Goal: Transaction & Acquisition: Purchase product/service

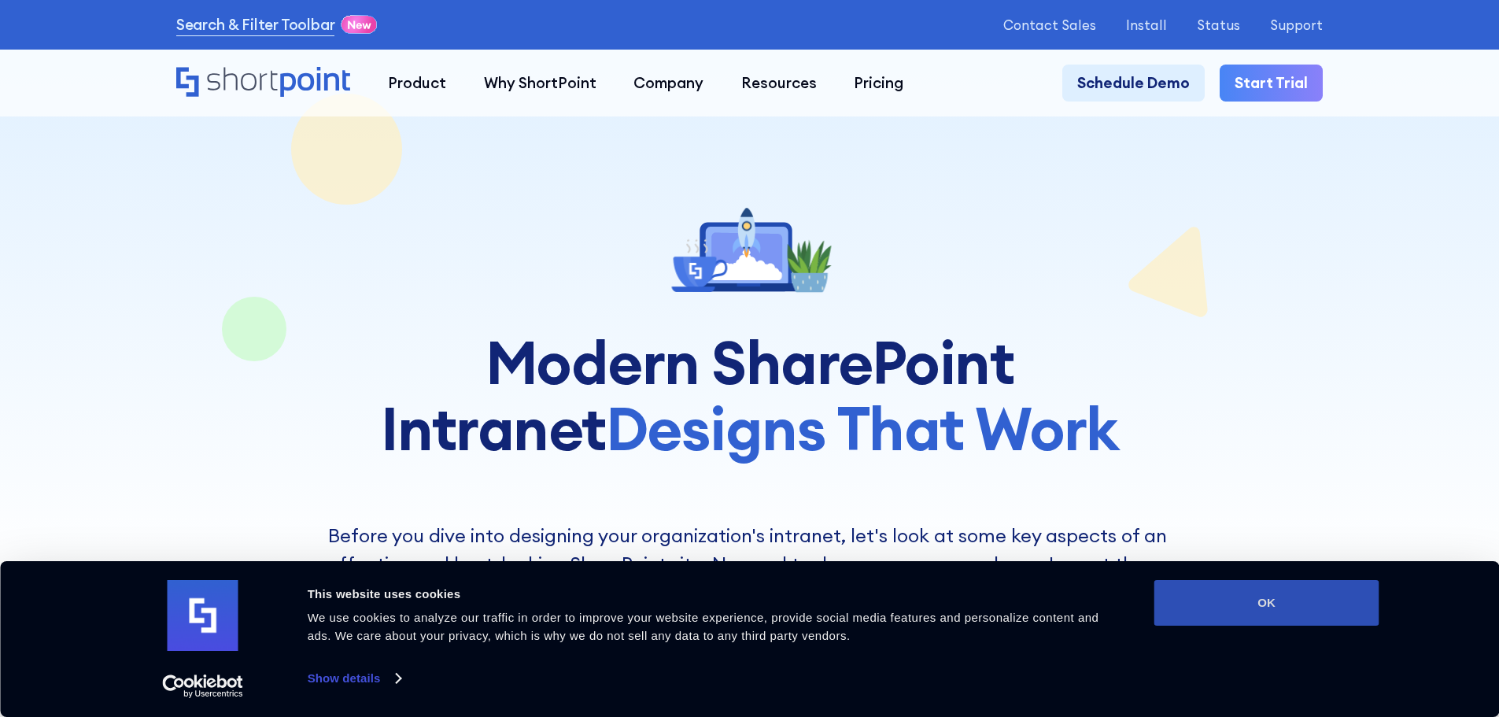
click at [1317, 601] on button "OK" at bounding box center [1267, 603] width 225 height 46
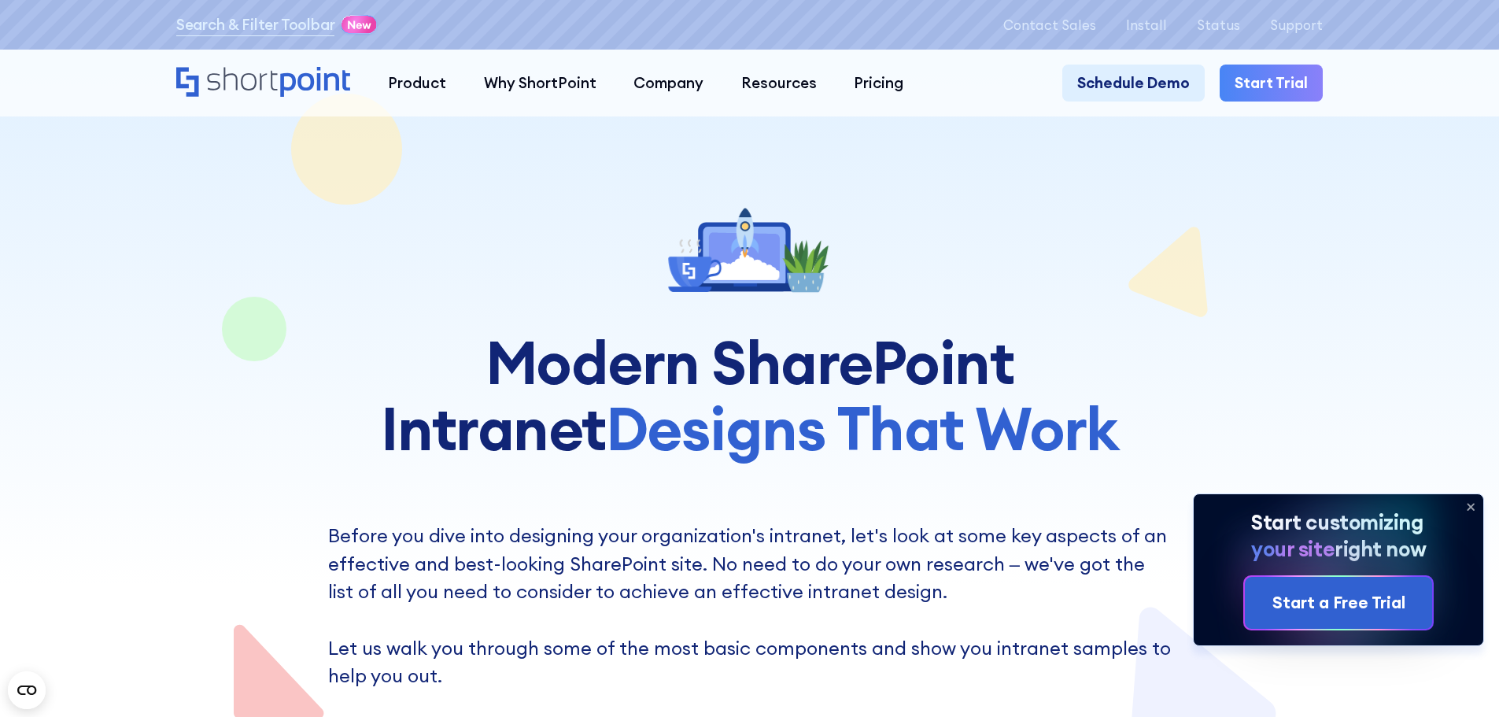
click at [1472, 505] on g at bounding box center [1471, 507] width 6 height 6
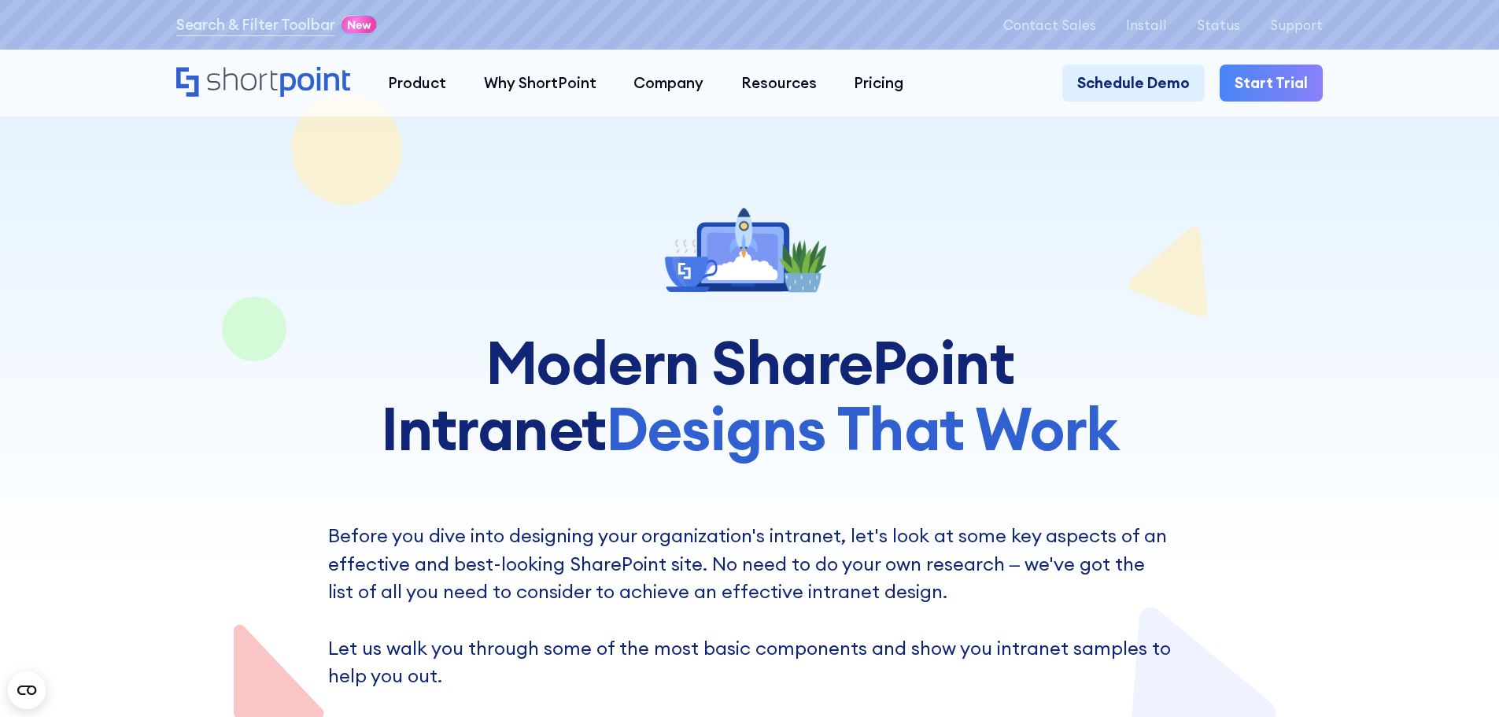
click at [607, 564] on p "Before you dive into designing your organization's intranet, let's look at some…" at bounding box center [750, 606] width 844 height 168
click at [743, 573] on p "Before you dive into designing your organization's intranet, let's look at some…" at bounding box center [750, 606] width 844 height 168
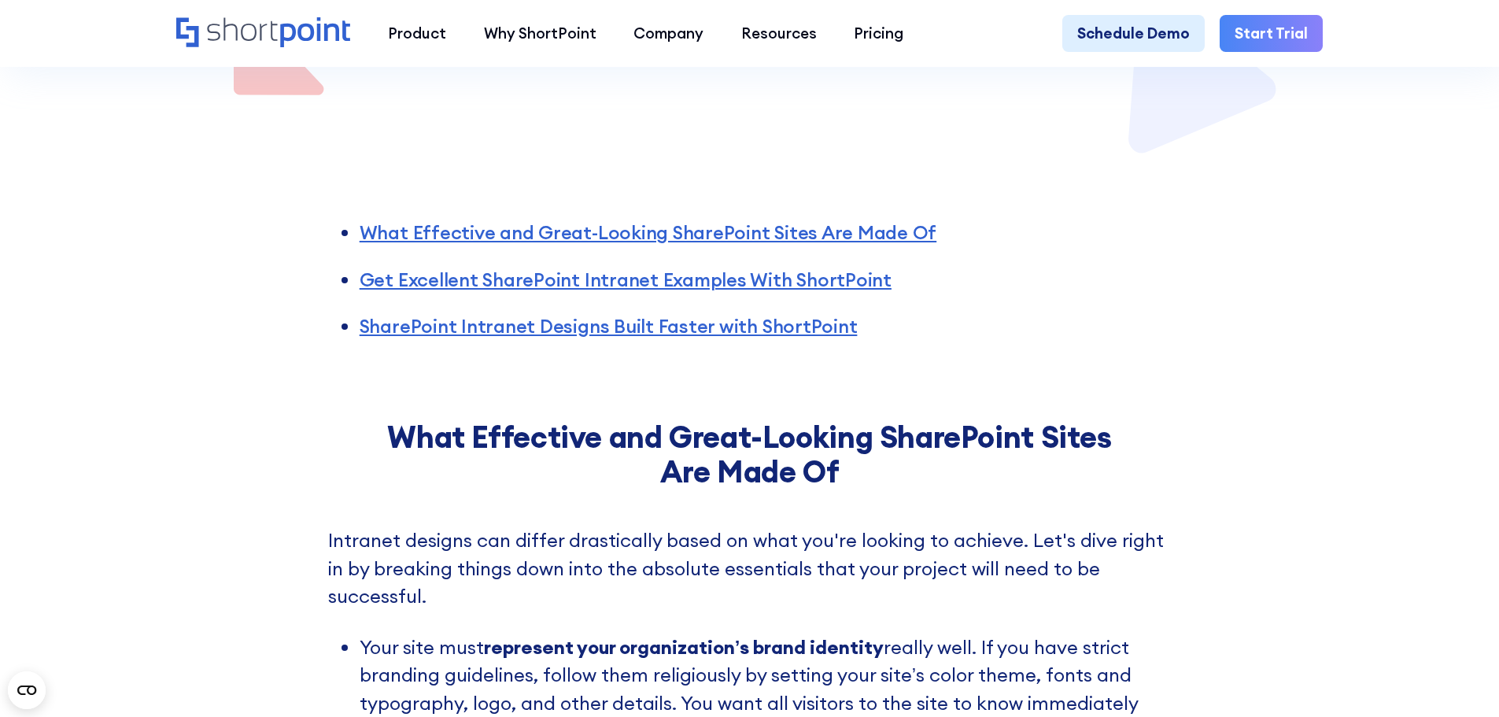
scroll to position [630, 0]
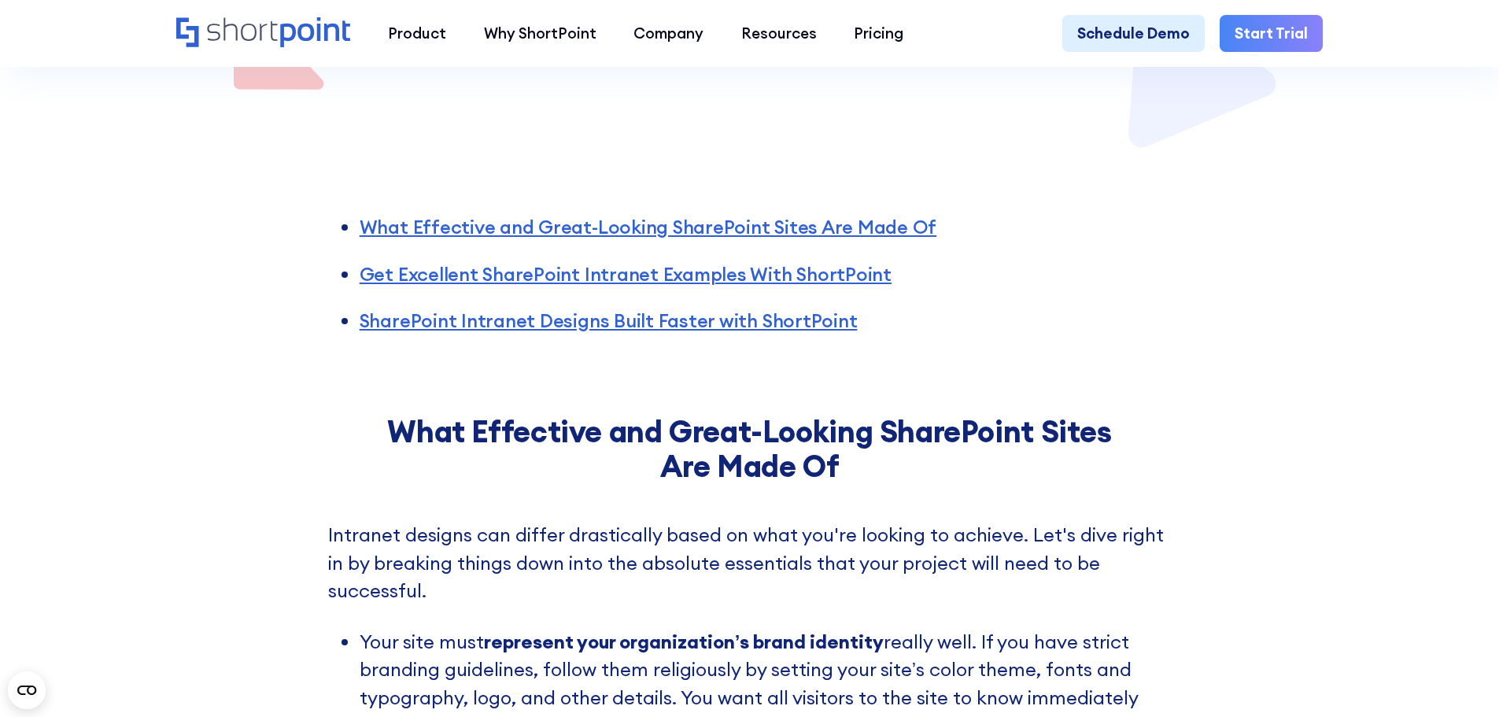
click at [463, 554] on p "Intranet designs can differ drastically based on what you're looking to achieve…" at bounding box center [750, 563] width 844 height 84
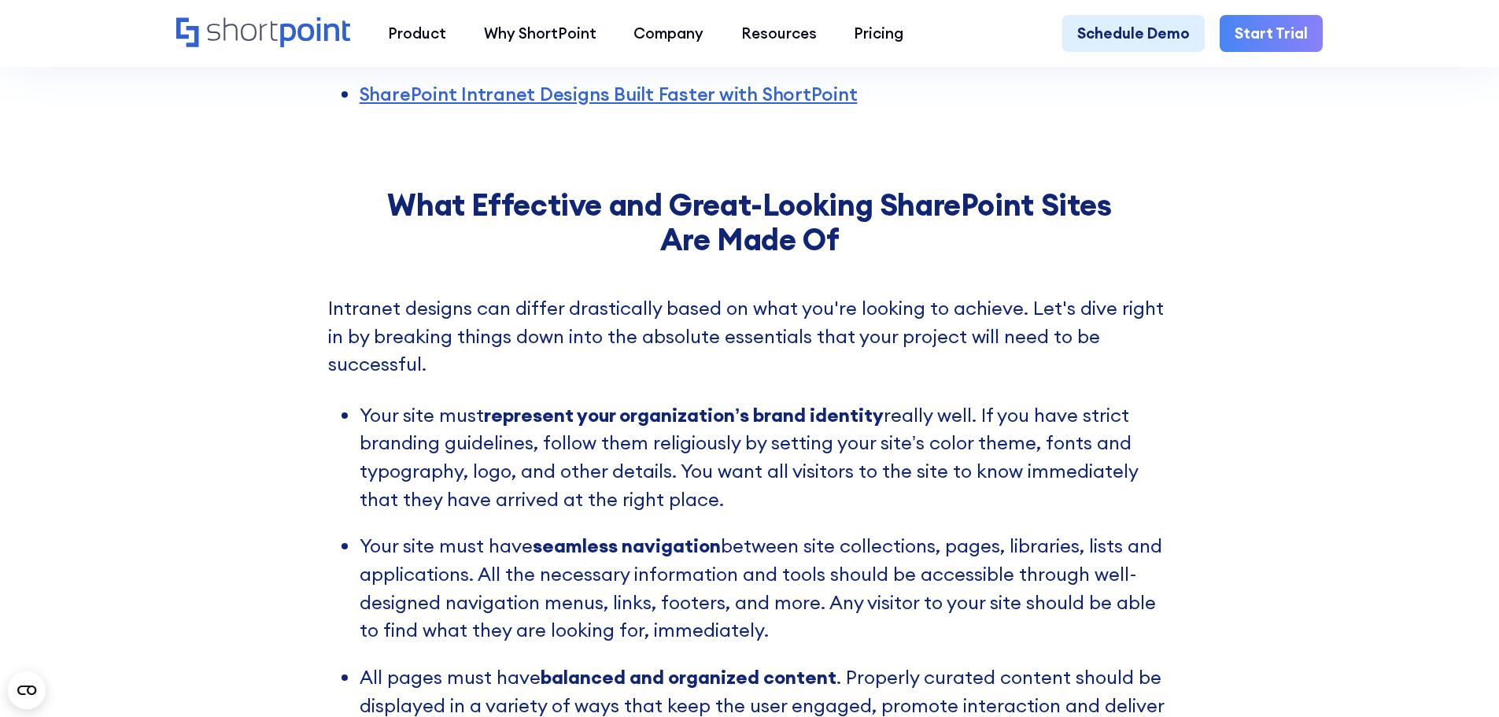
scroll to position [866, 0]
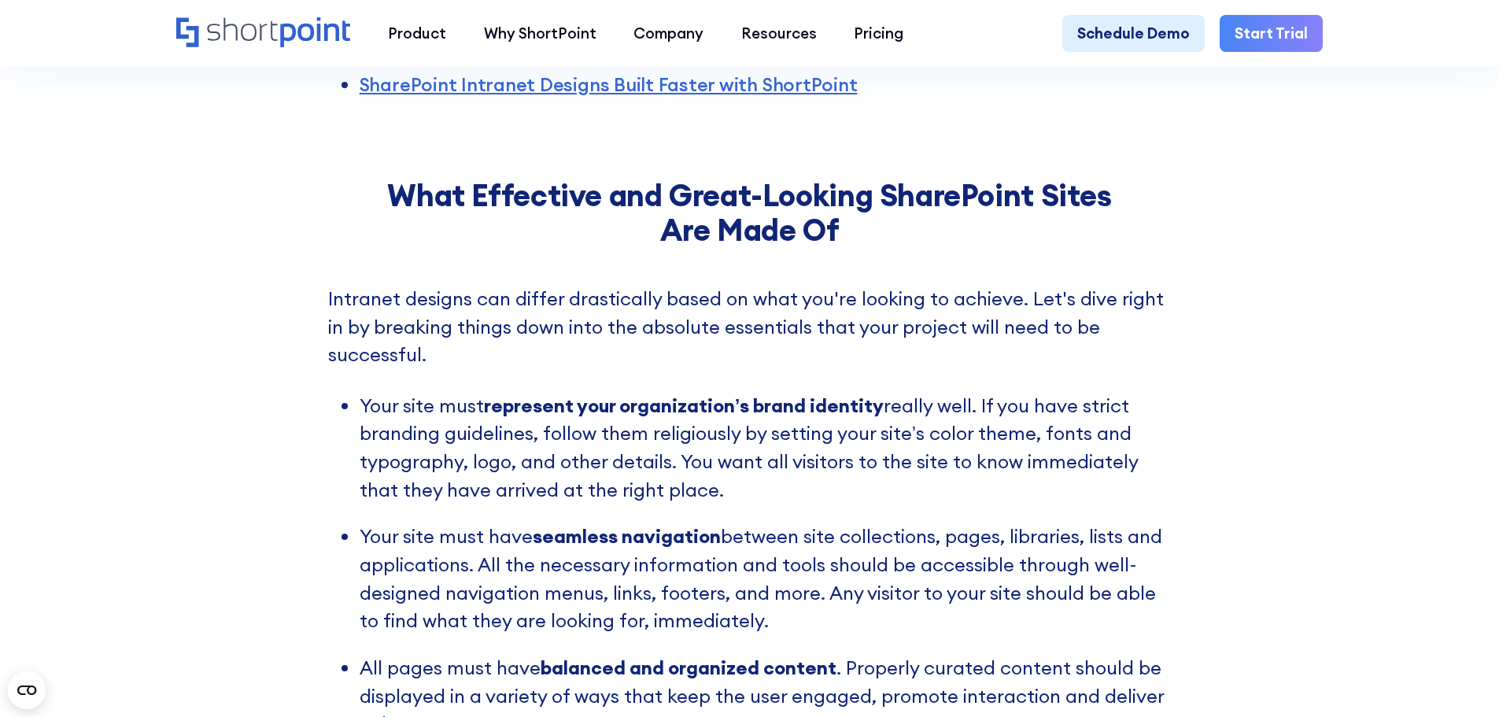
click at [469, 562] on li "Your site must have seamless navigation between site collections, pages, librar…" at bounding box center [766, 579] width 812 height 113
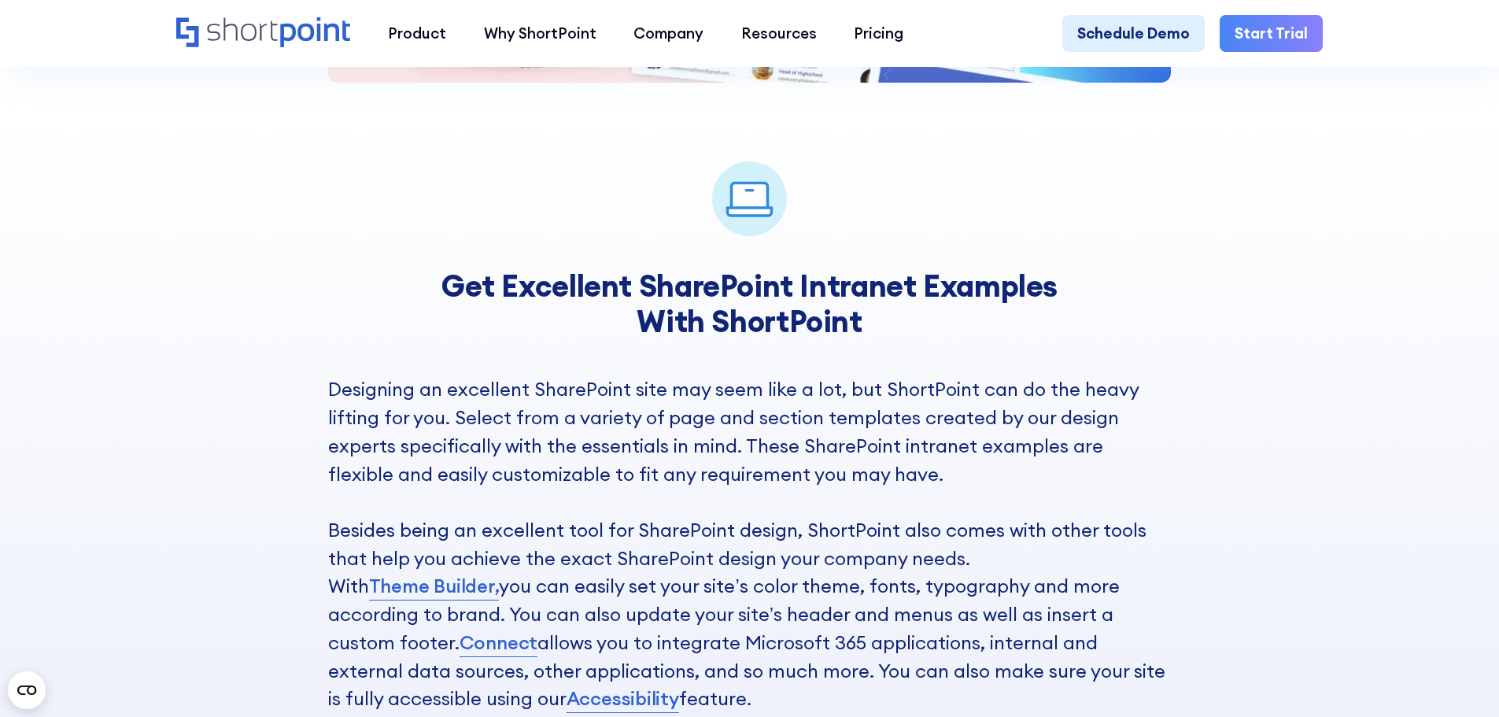
scroll to position [2283, 0]
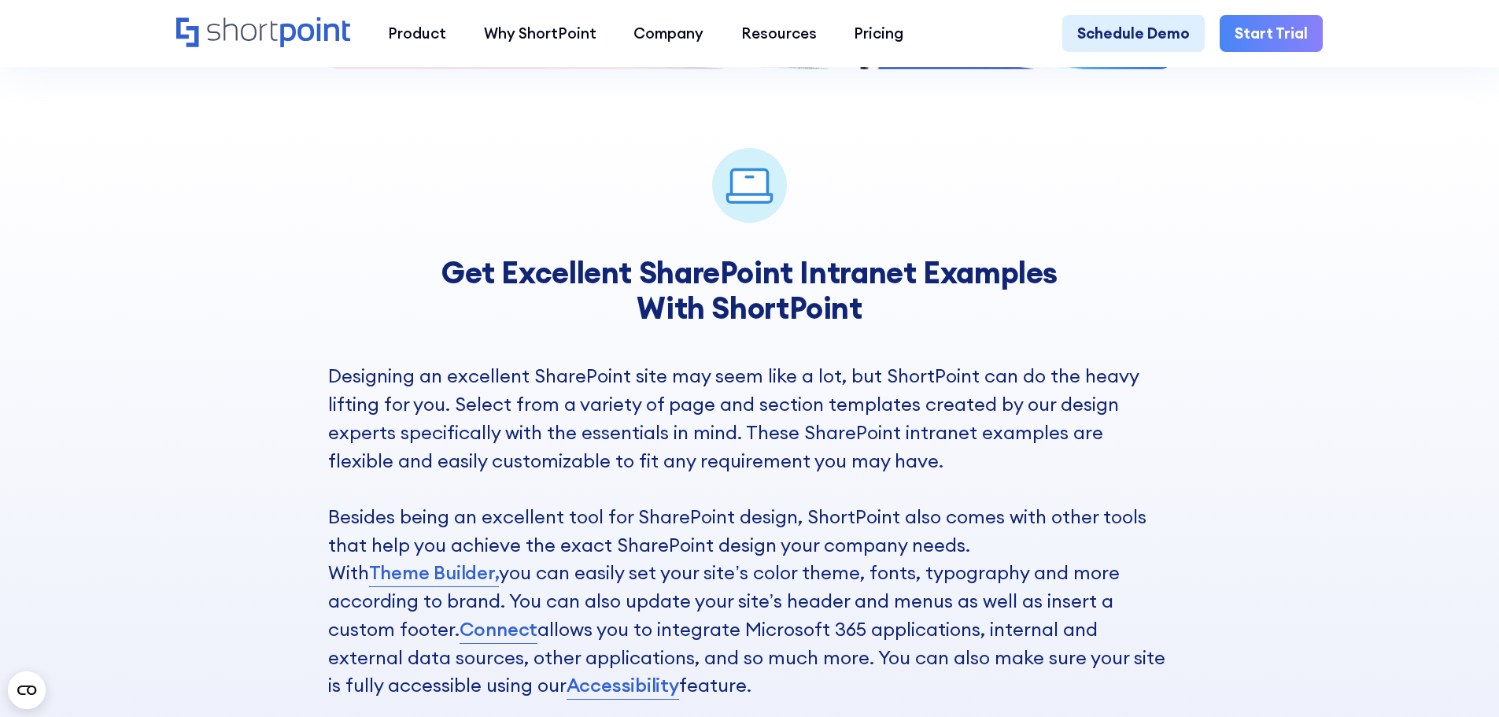
click at [803, 408] on p "Designing an excellent SharePoint site may seem like a lot, but ShortPoint can …" at bounding box center [750, 531] width 844 height 338
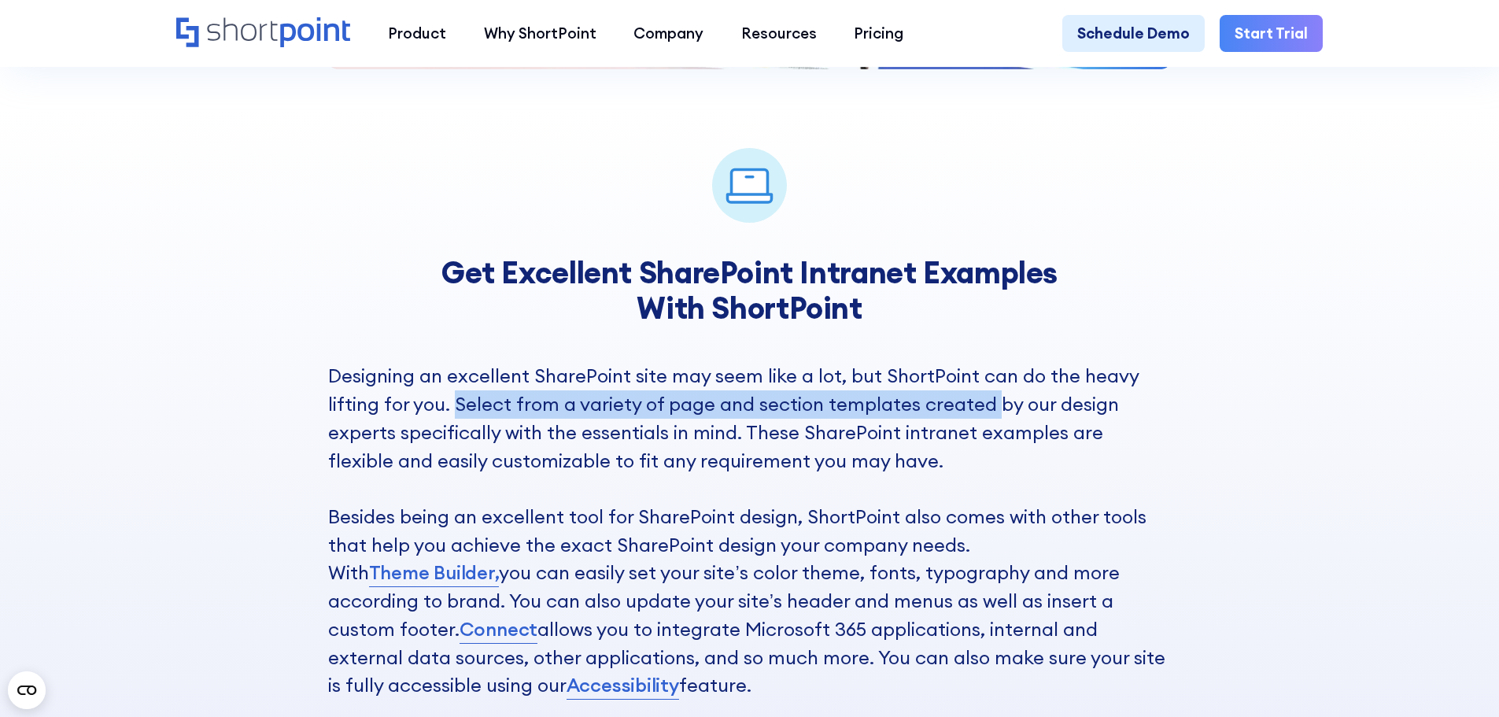
drag, startPoint x: 451, startPoint y: 423, endPoint x: 991, endPoint y: 431, distance: 540.0
click at [991, 431] on p "Designing an excellent SharePoint site may seem like a lot, but ShortPoint can …" at bounding box center [750, 531] width 844 height 338
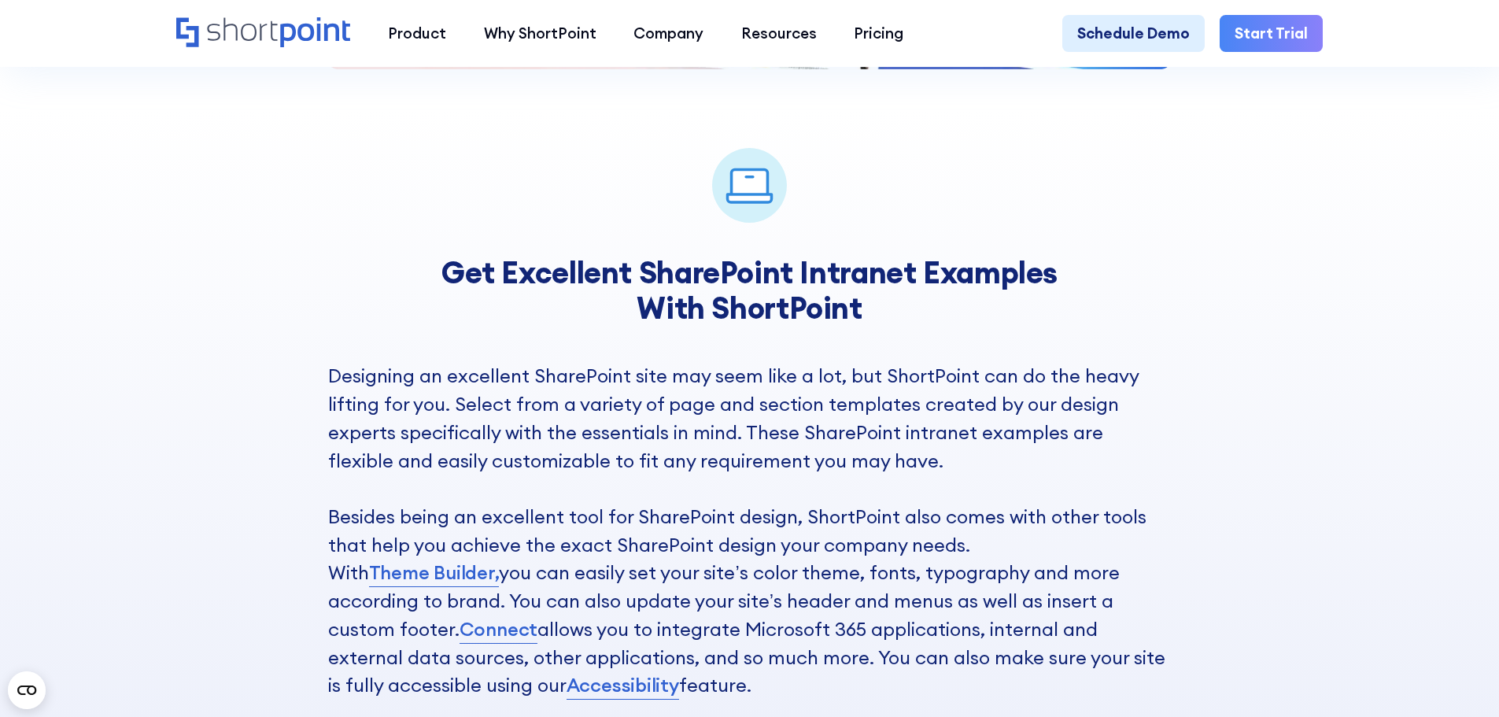
click at [672, 457] on p "Designing an excellent SharePoint site may seem like a lot, but ShortPoint can …" at bounding box center [750, 531] width 844 height 338
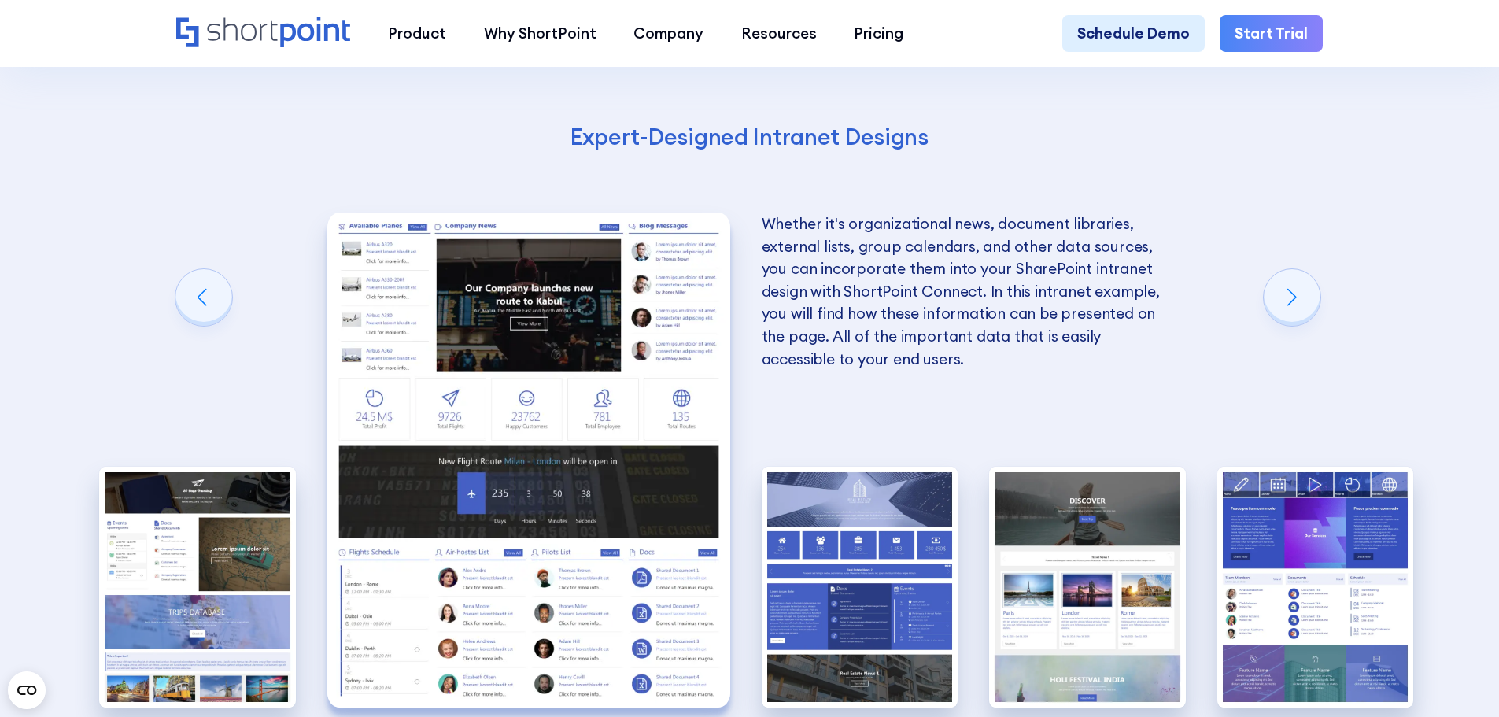
scroll to position [2991, 0]
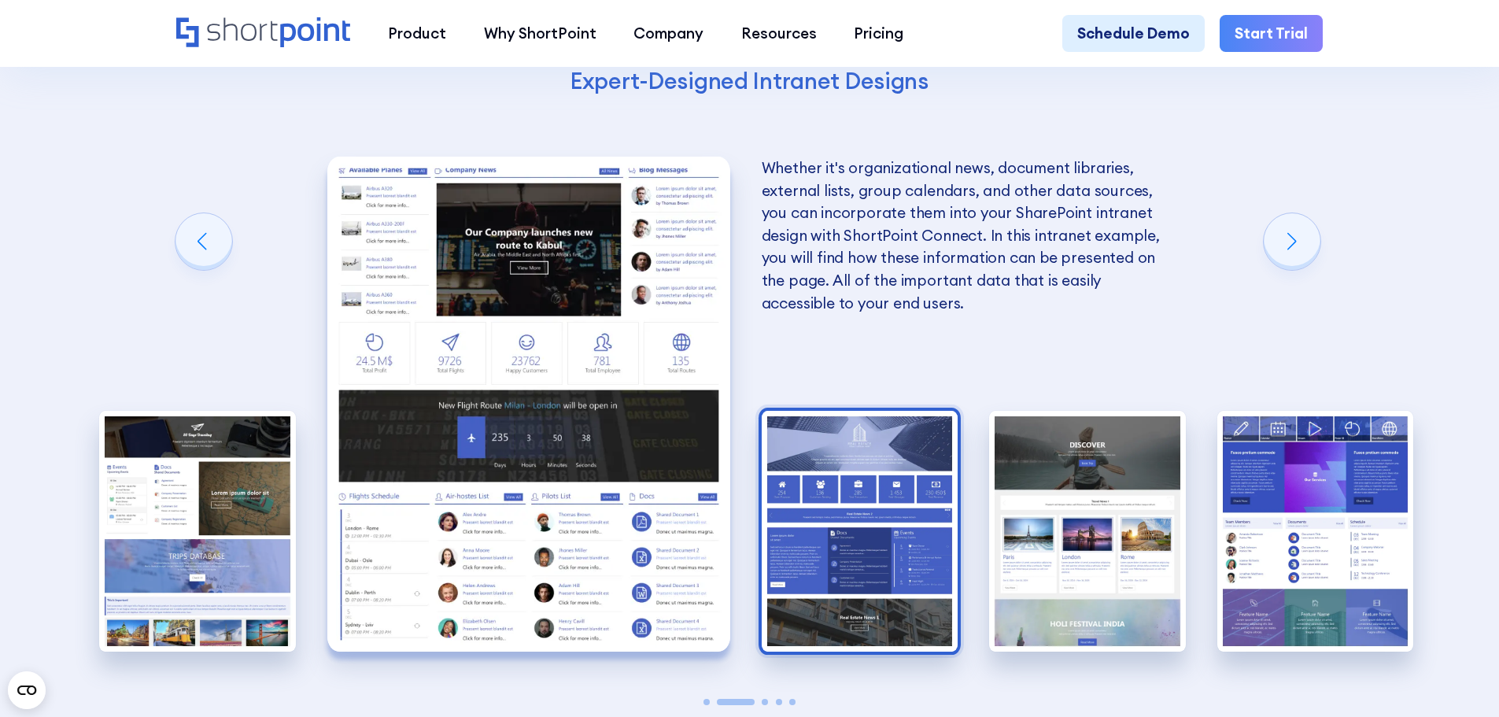
click at [849, 492] on img "3 / 5" at bounding box center [860, 532] width 197 height 242
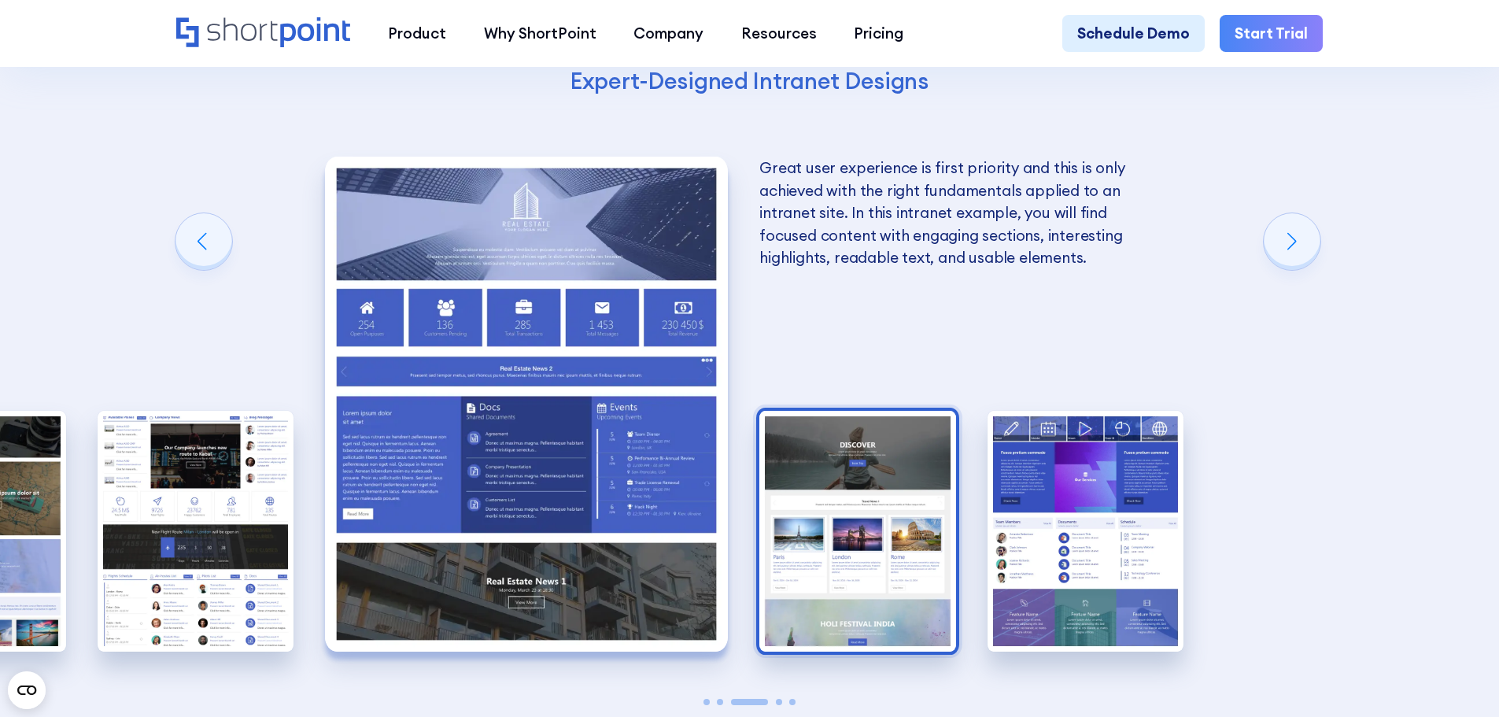
click at [862, 497] on img "4 / 5" at bounding box center [858, 532] width 197 height 242
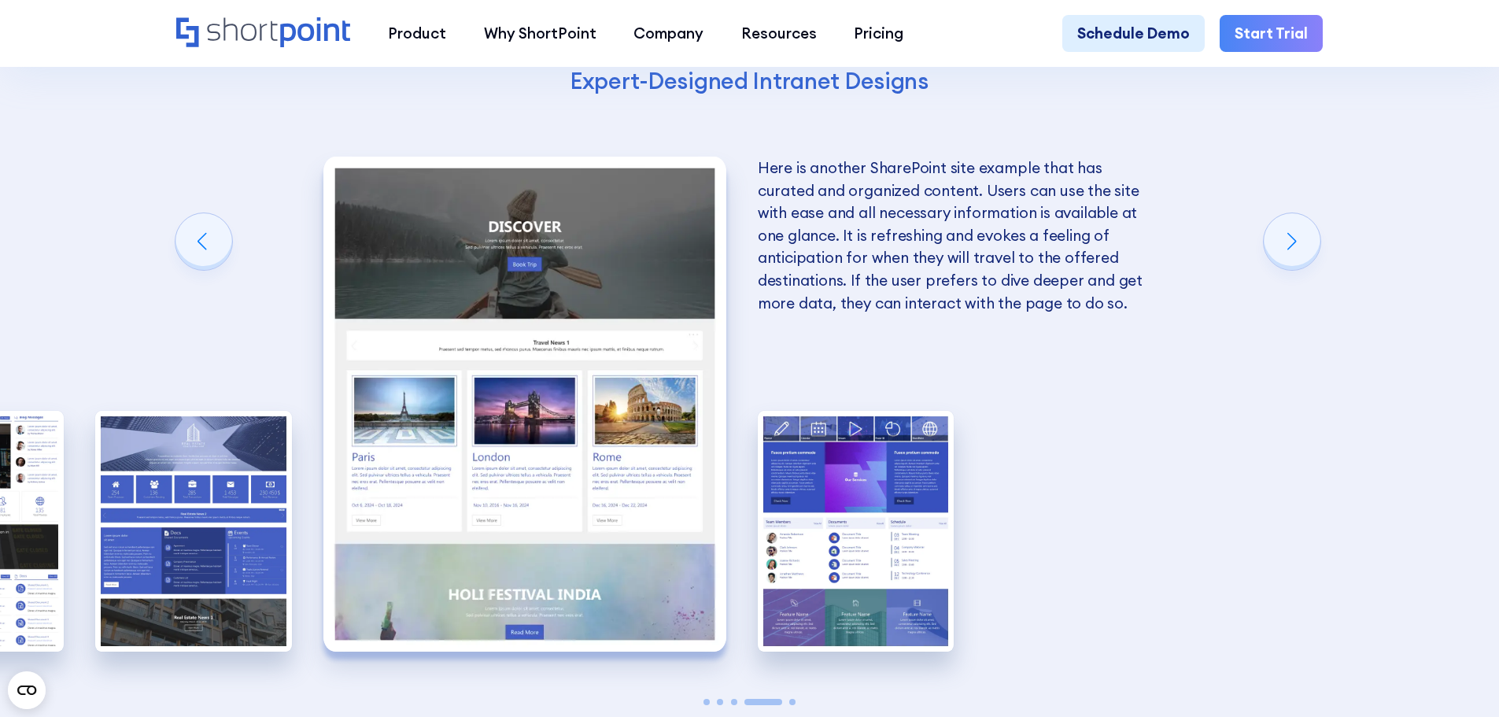
click at [862, 497] on img "5 / 5" at bounding box center [856, 532] width 197 height 242
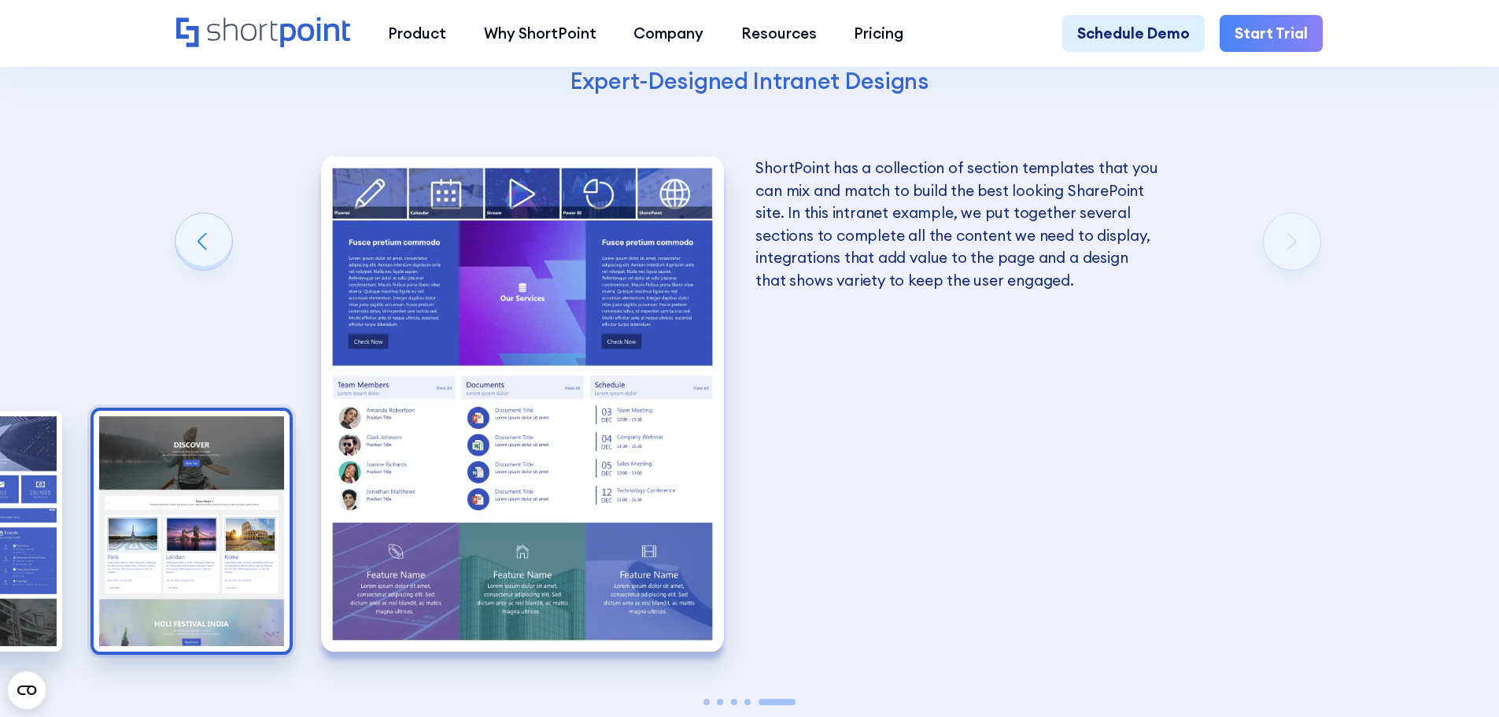
click at [239, 509] on img "4 / 5" at bounding box center [192, 532] width 197 height 242
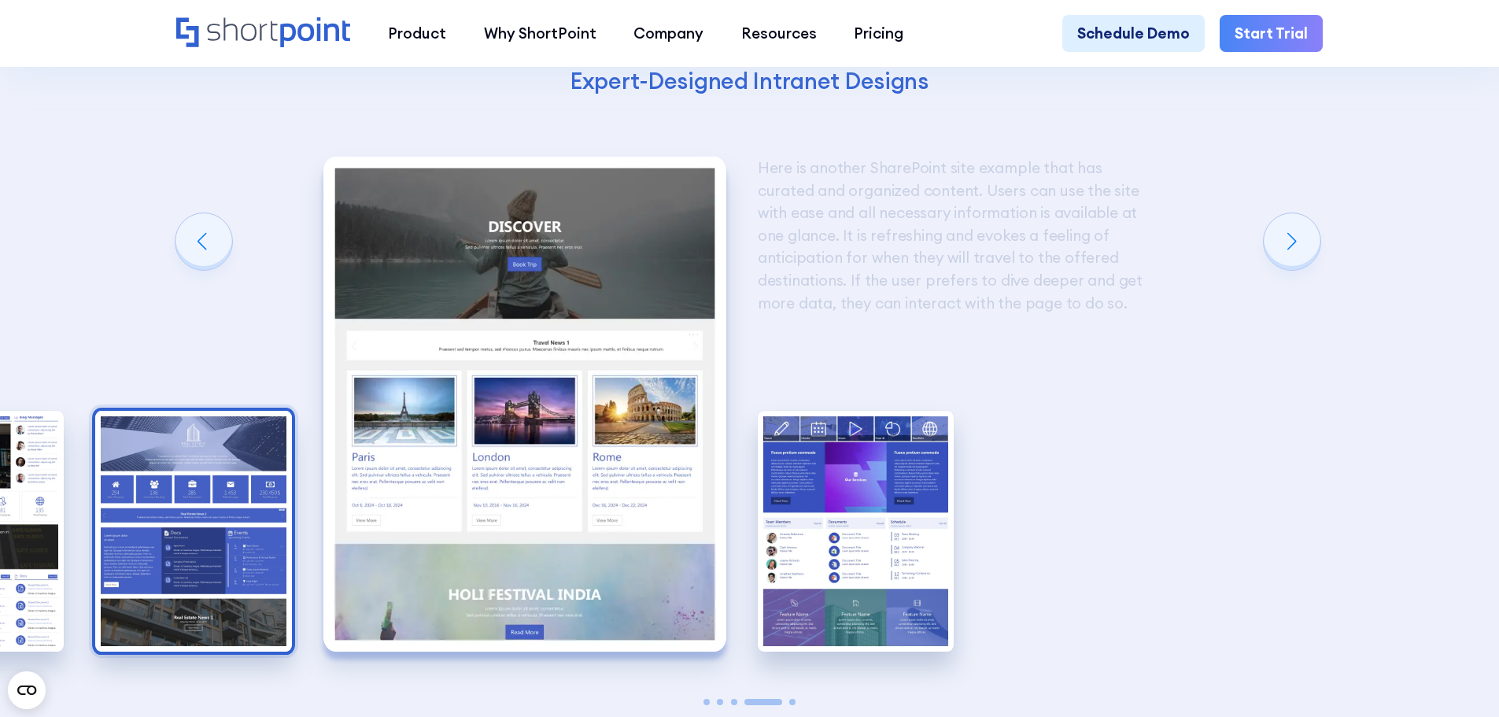
click at [193, 513] on img "3 / 5" at bounding box center [193, 532] width 197 height 242
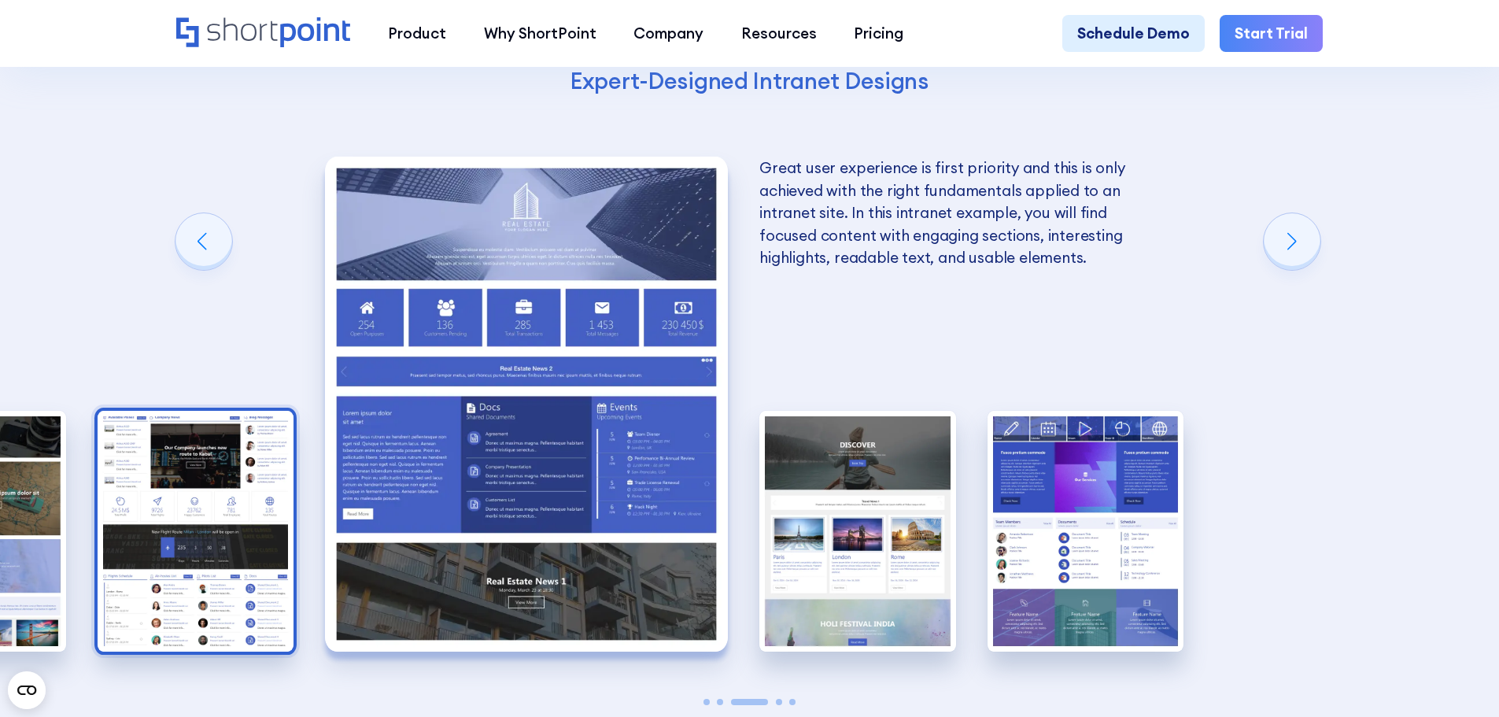
click at [175, 512] on img "2 / 5" at bounding box center [196, 532] width 197 height 242
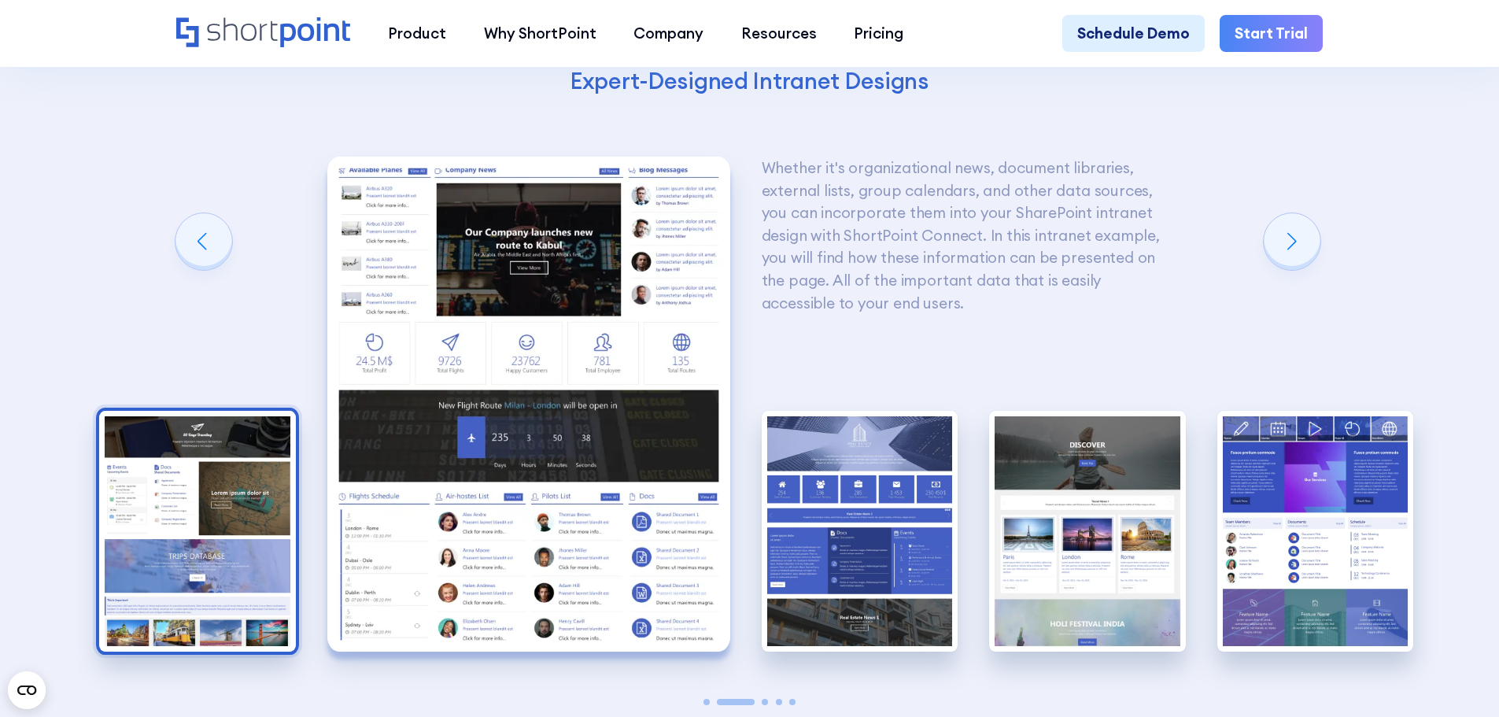
click at [172, 511] on img "1 / 5" at bounding box center [197, 532] width 197 height 242
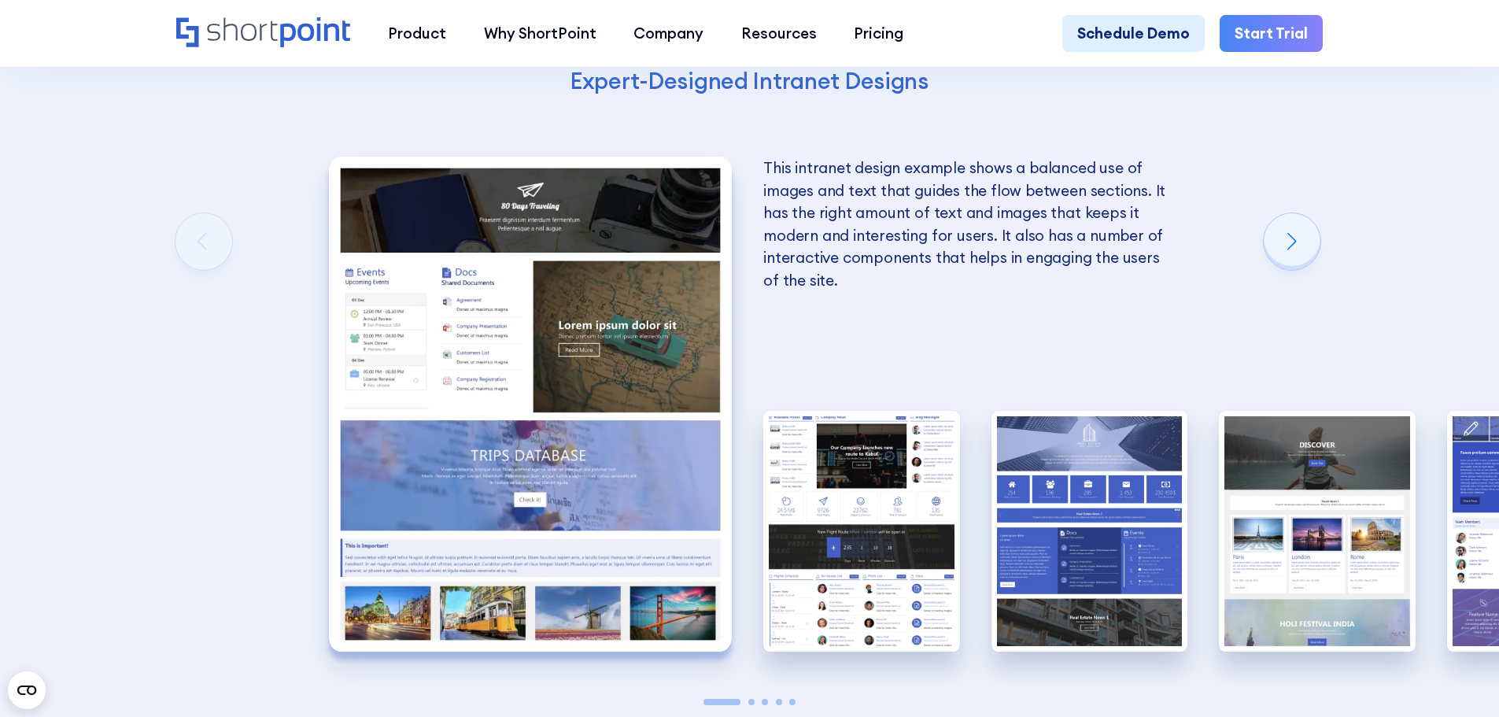
click at [194, 264] on div "Get Excellent SharePoint Intranet Examples With ShortPoint Designing an excelle…" at bounding box center [749, 142] width 1499 height 1484
click at [1282, 270] on div "Next slide" at bounding box center [1292, 241] width 57 height 57
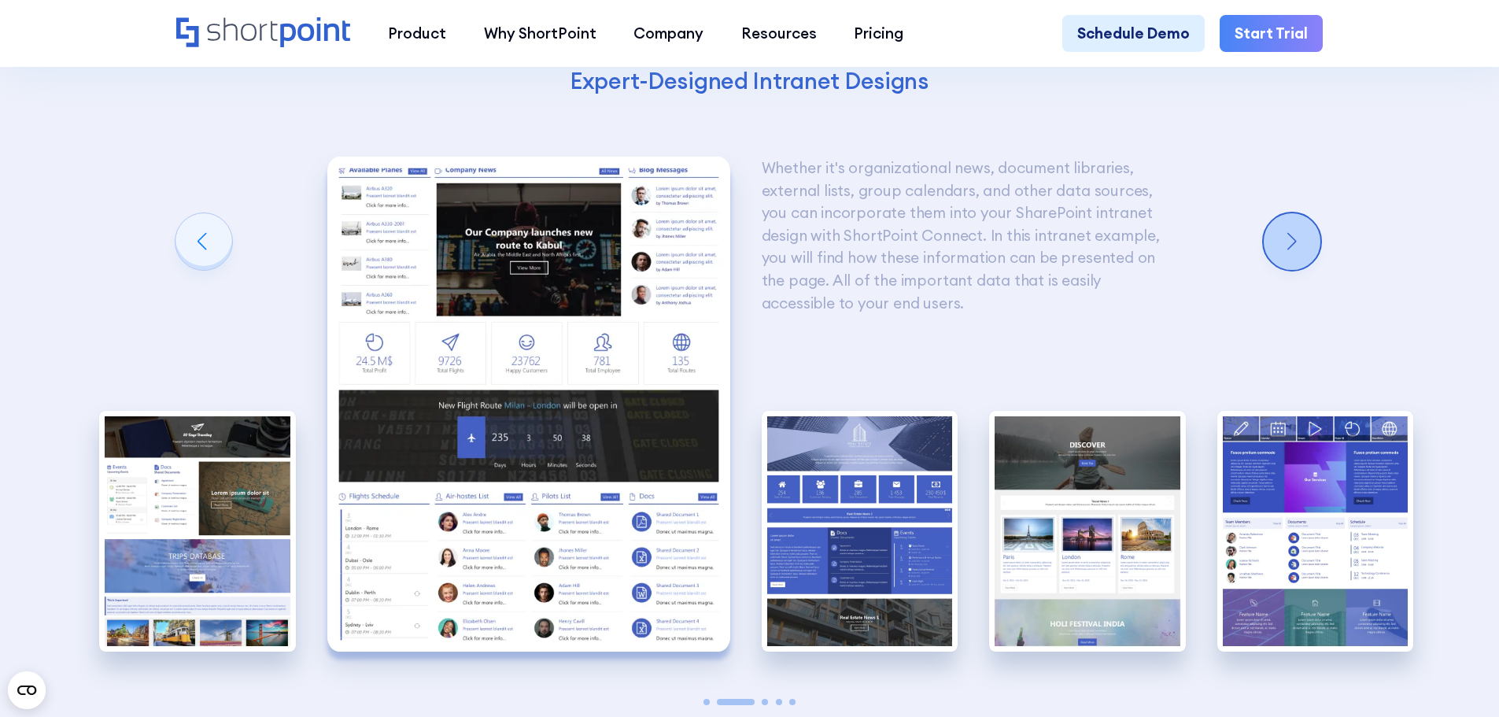
click at [1283, 270] on div "Next slide" at bounding box center [1292, 241] width 57 height 57
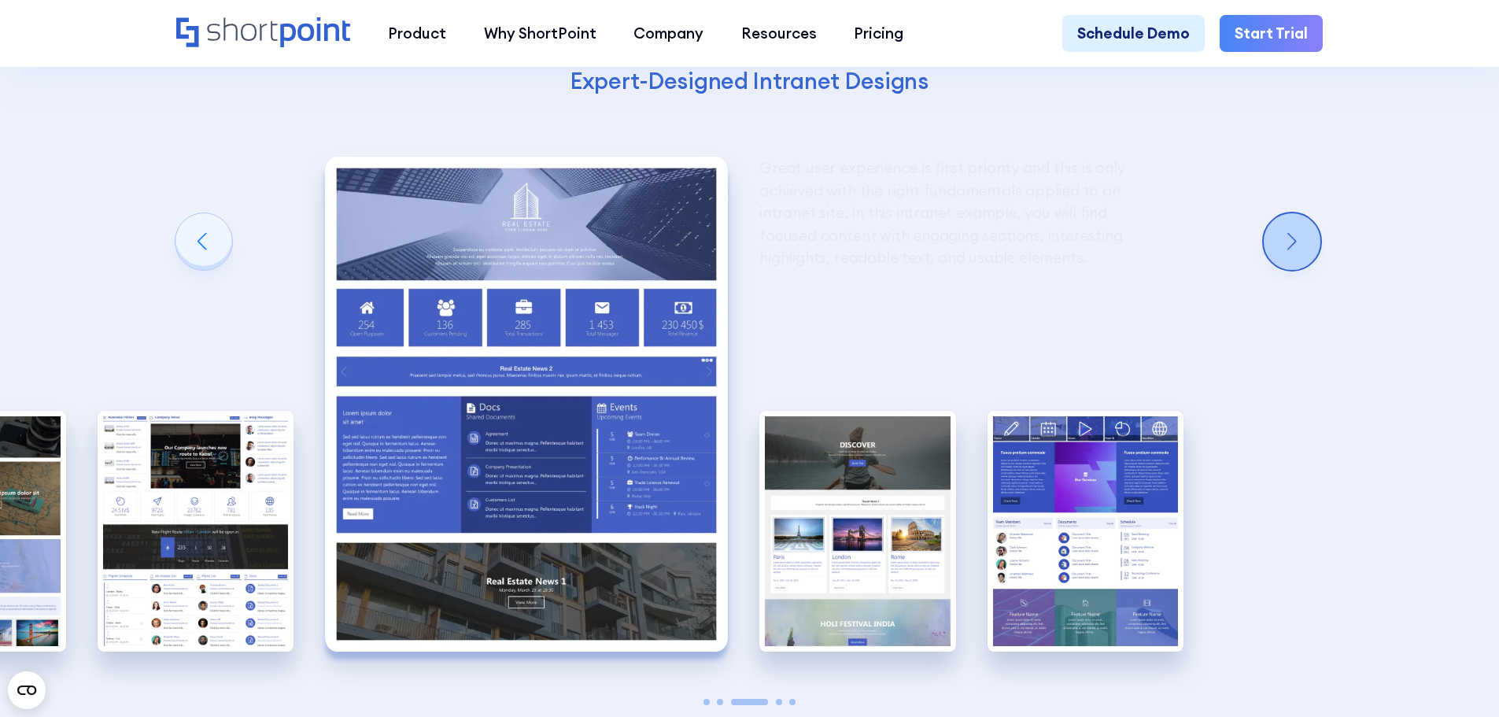
click at [1287, 270] on div "Next slide" at bounding box center [1292, 241] width 57 height 57
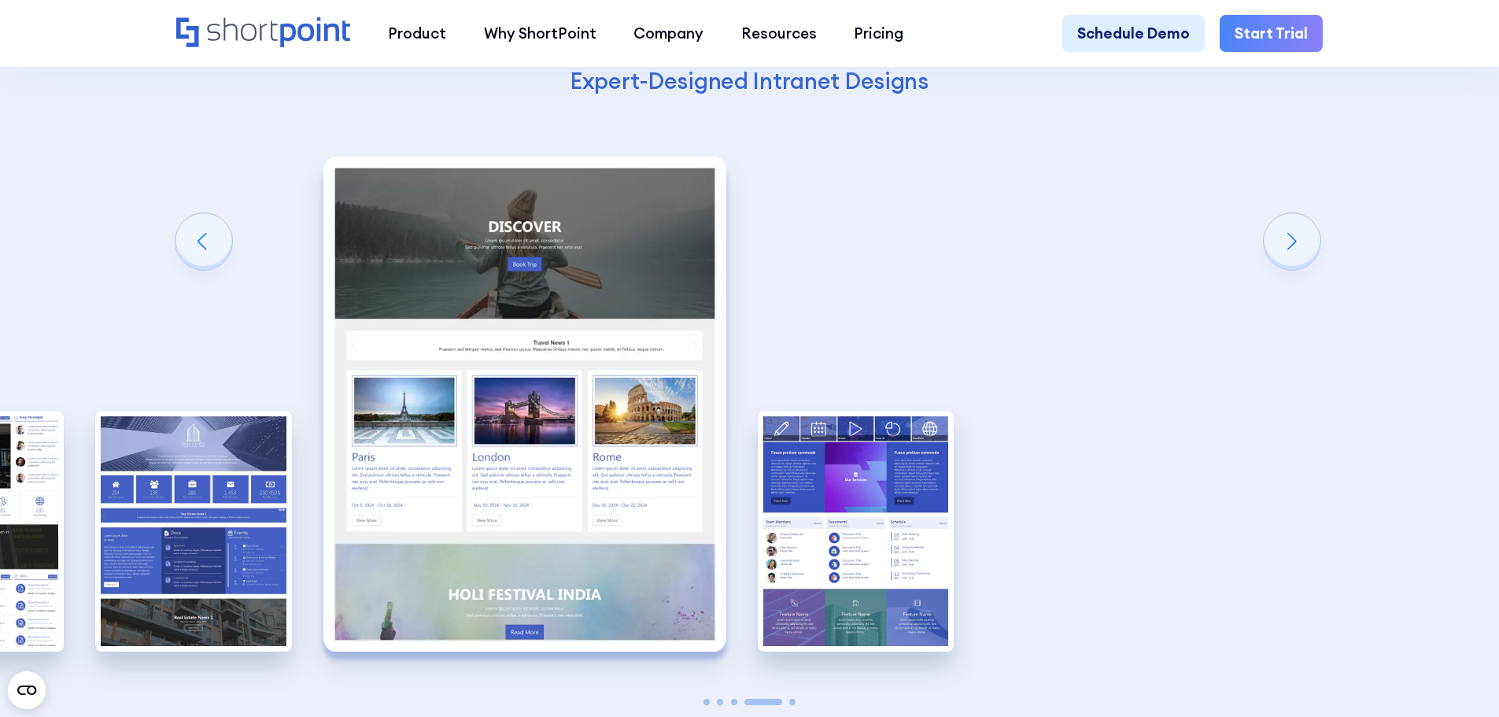
click at [1288, 270] on div "Next slide" at bounding box center [1292, 241] width 57 height 57
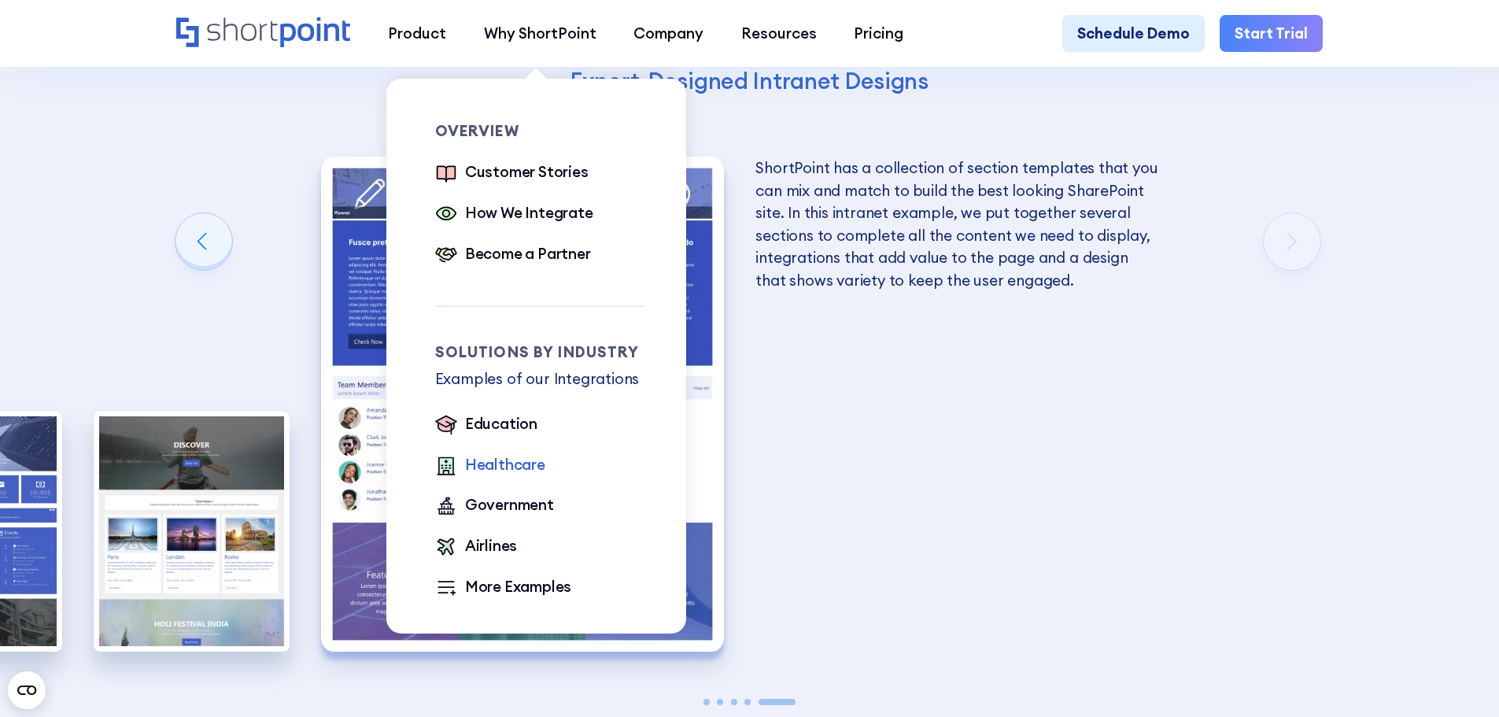
click at [475, 463] on div "Healthcare" at bounding box center [505, 464] width 80 height 23
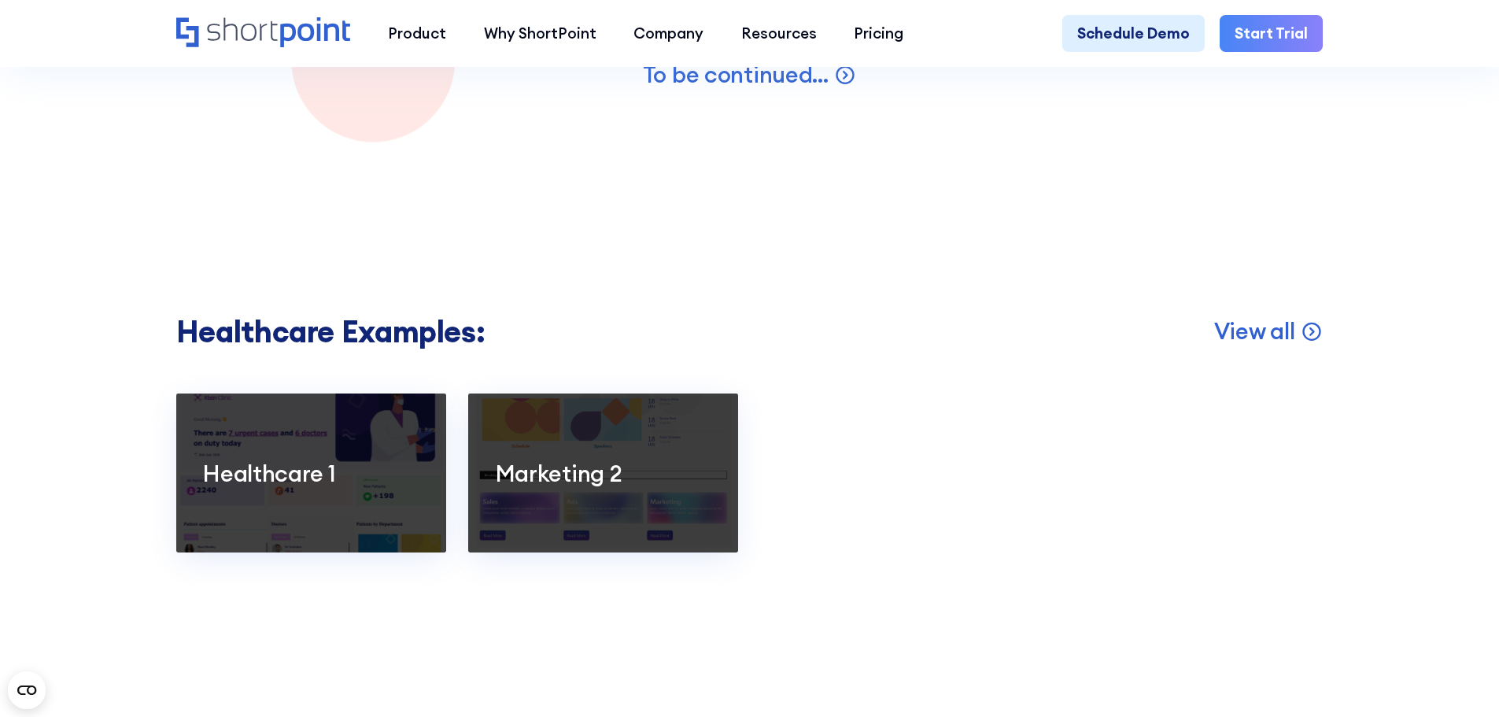
scroll to position [2755, 0]
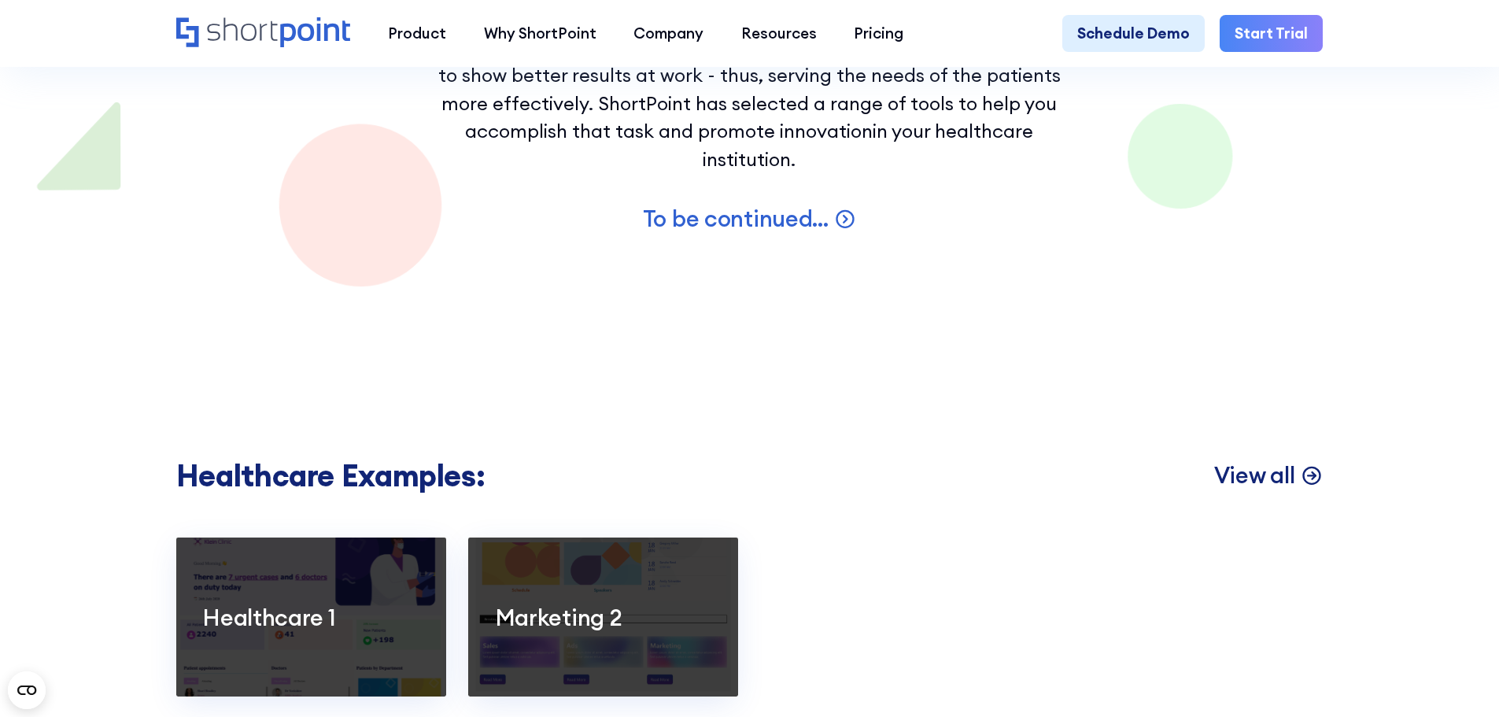
click at [1272, 490] on p "View all" at bounding box center [1255, 474] width 81 height 29
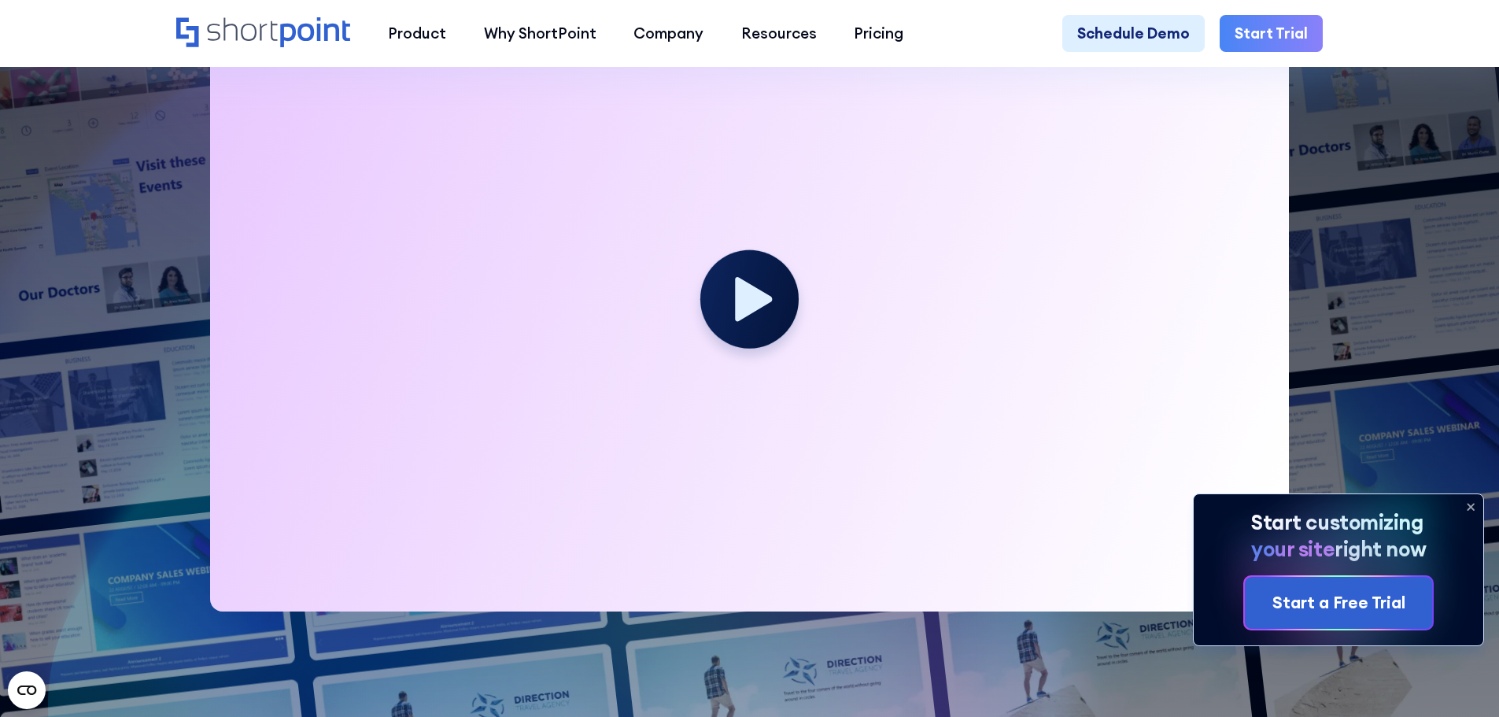
scroll to position [630, 0]
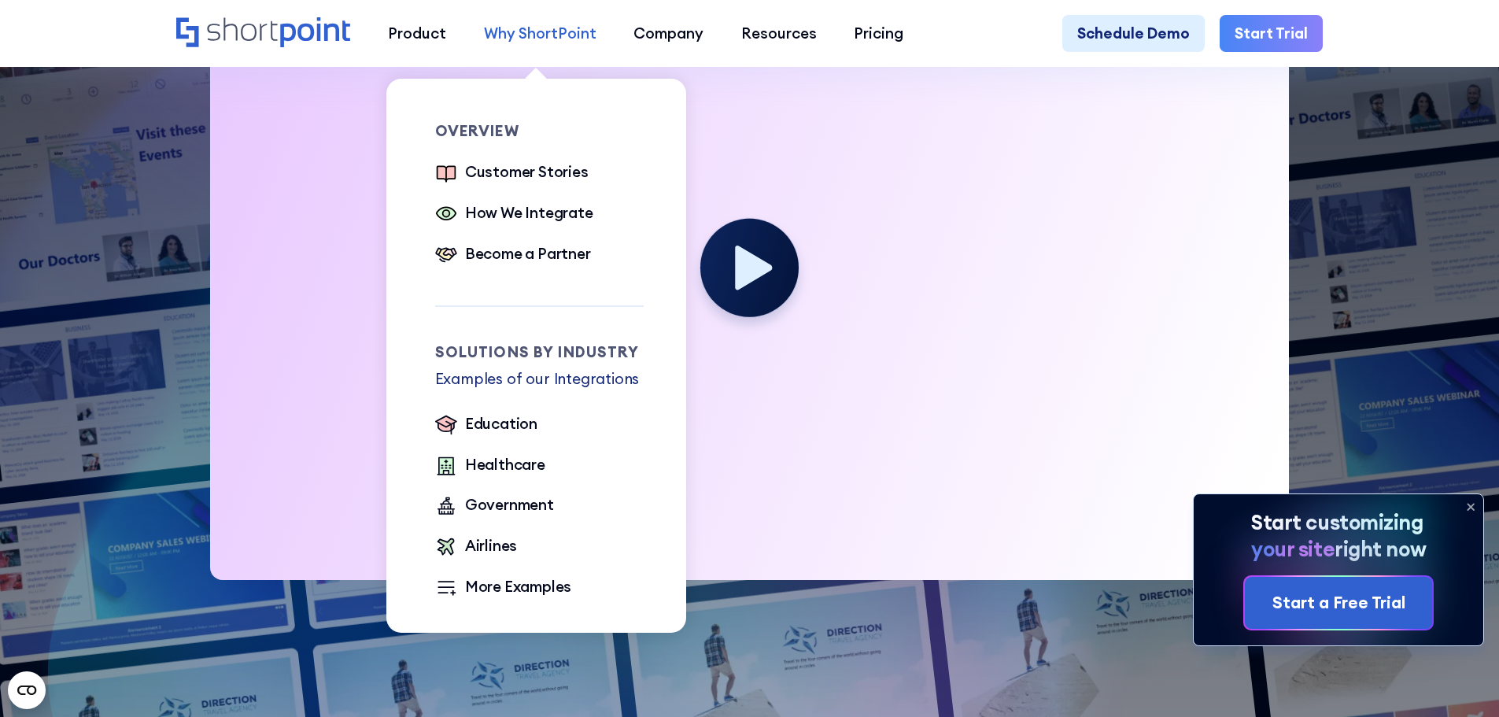
click at [542, 33] on div "Why ShortPoint" at bounding box center [540, 33] width 113 height 23
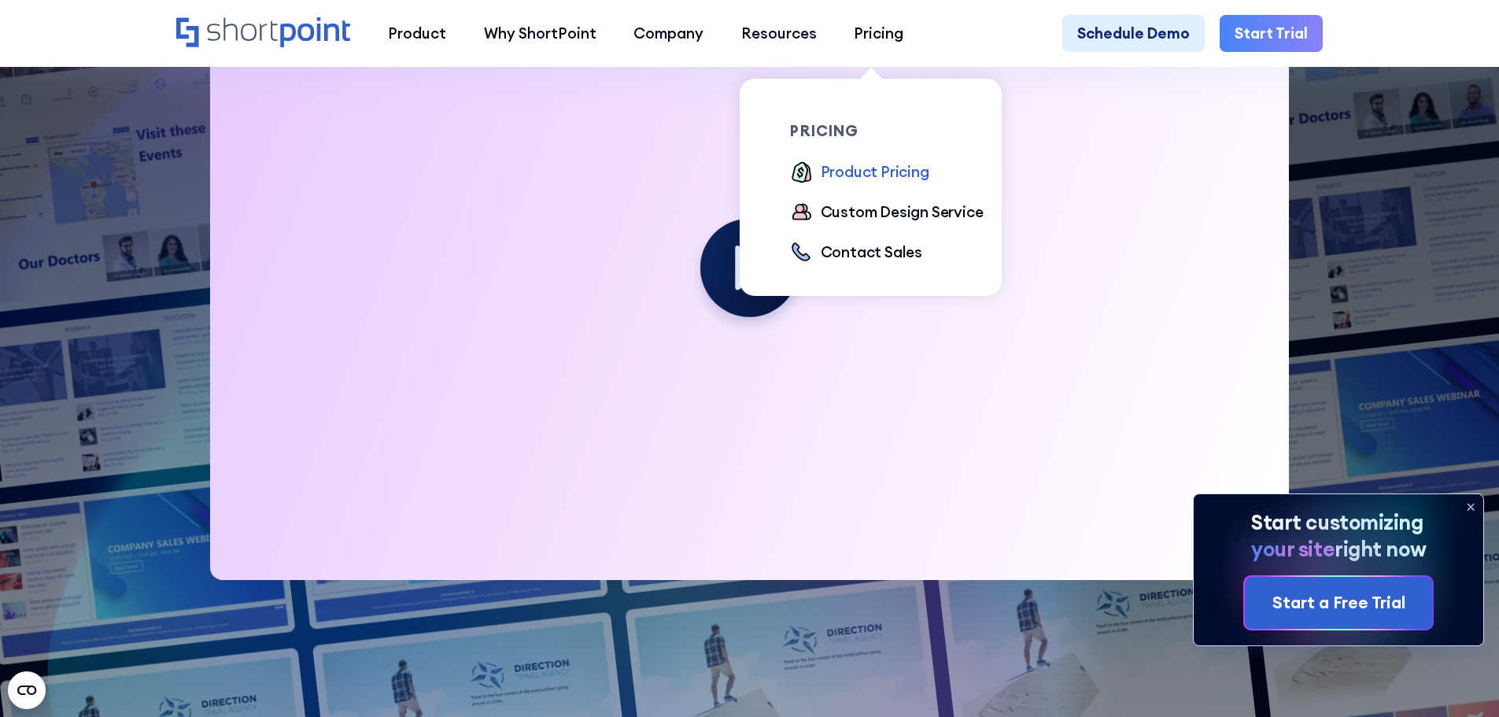
click at [859, 171] on div "Product Pricing" at bounding box center [875, 172] width 109 height 23
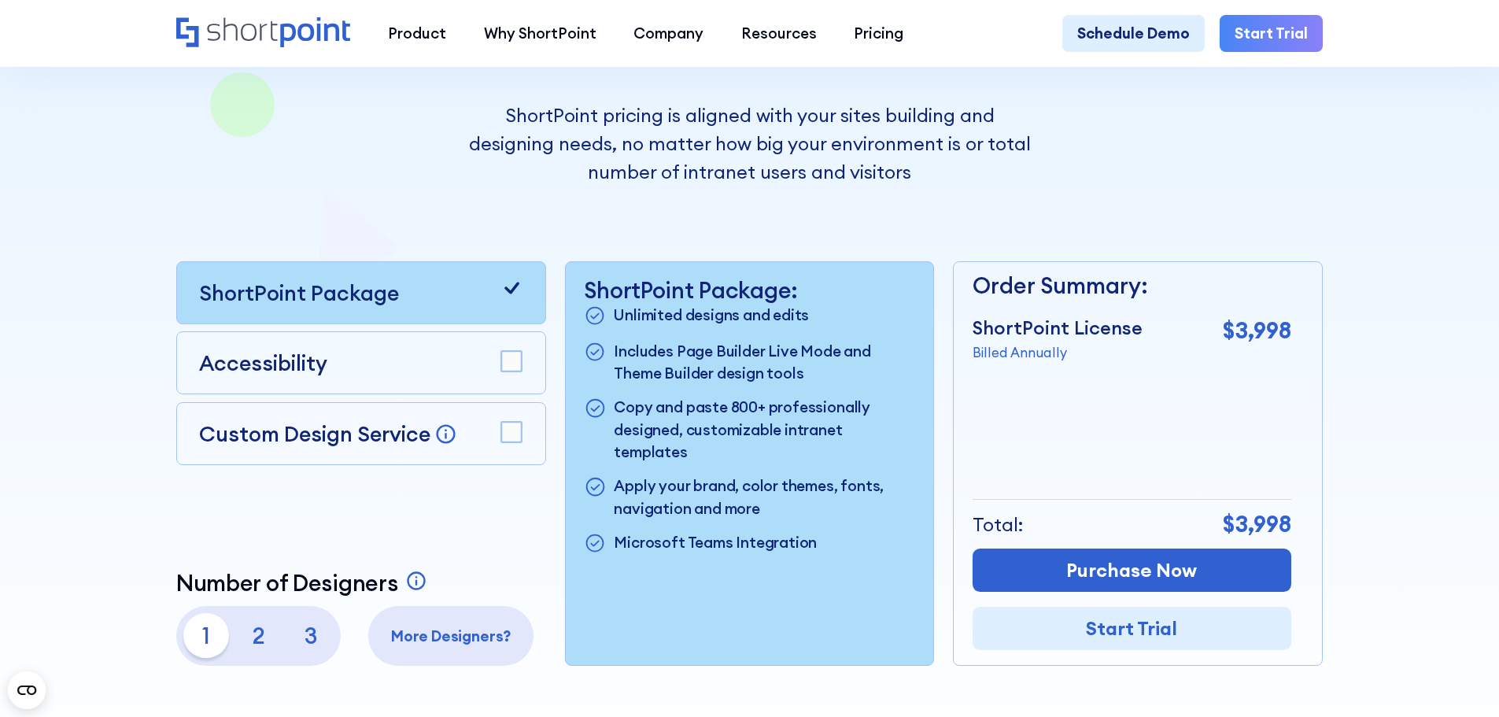
scroll to position [79, 0]
